Goal: Information Seeking & Learning: Learn about a topic

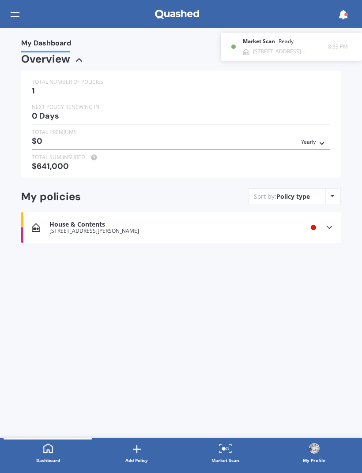
click at [303, 50] on div "[STREET_ADDRESS][PERSON_NAME]" at bounding box center [290, 52] width 75 height 6
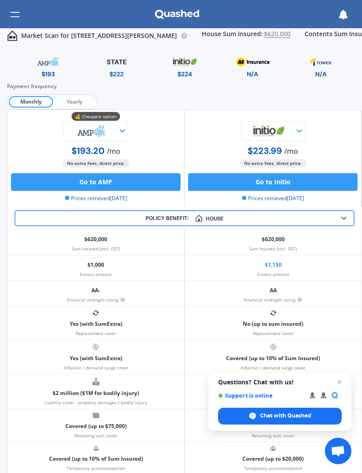
click at [352, 219] on div "Policy benefit: House House Contents" at bounding box center [185, 218] width 340 height 16
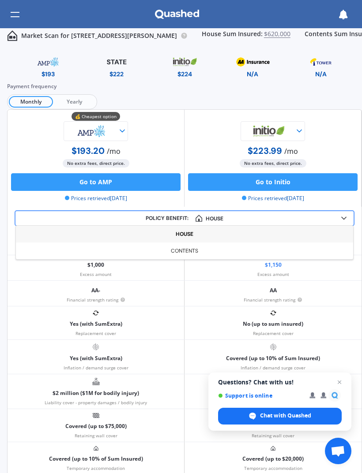
click at [345, 218] on icon at bounding box center [343, 218] width 9 height 9
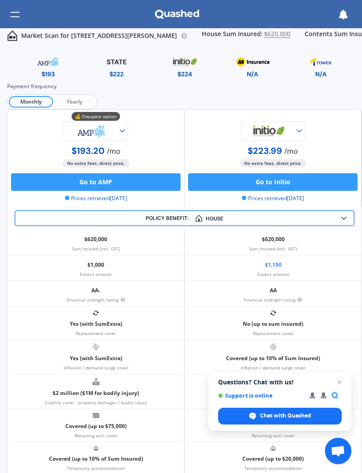
click at [347, 217] on icon at bounding box center [343, 218] width 9 height 9
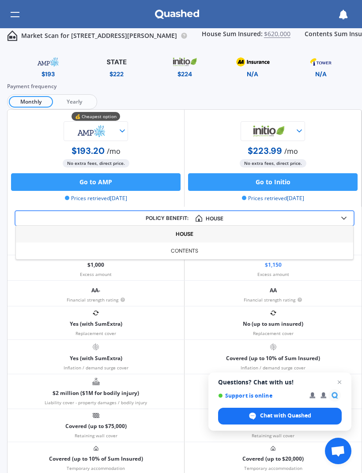
click at [316, 253] on div "Contents" at bounding box center [184, 251] width 337 height 17
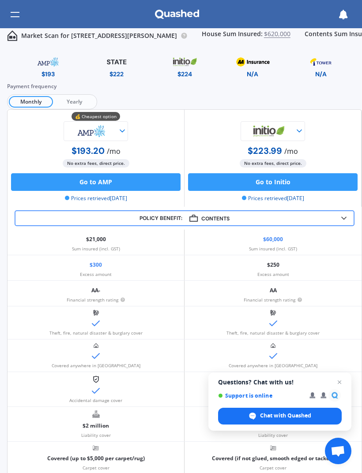
click at [12, 15] on div at bounding box center [15, 14] width 9 height 17
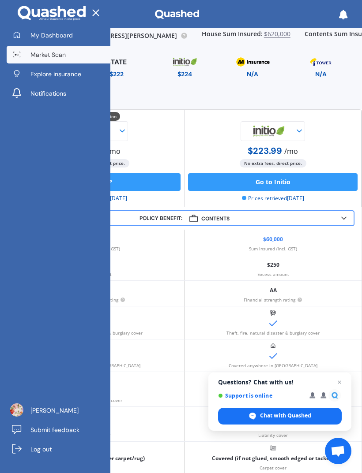
click at [38, 71] on span "Explore insurance" at bounding box center [55, 74] width 51 height 9
